Goal: Information Seeking & Learning: Learn about a topic

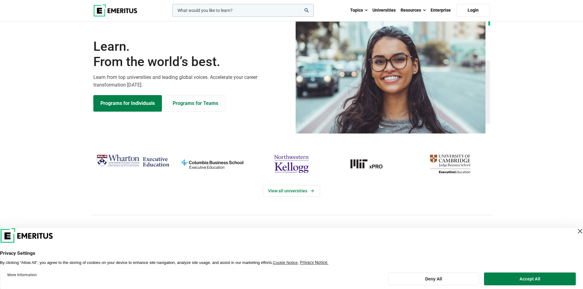
scroll to position [31, 0]
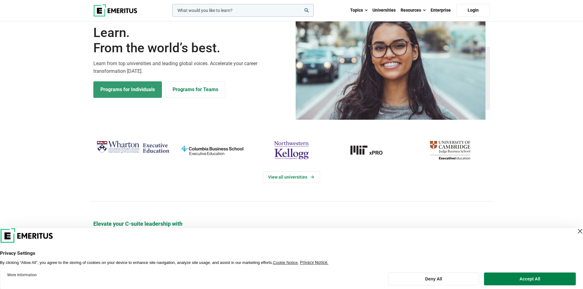
click at [142, 92] on link "Programs for Individuals" at bounding box center [127, 89] width 69 height 17
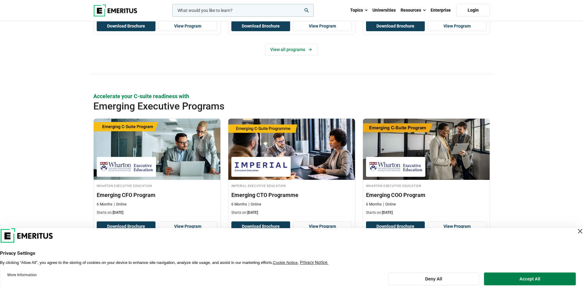
scroll to position [367, 0]
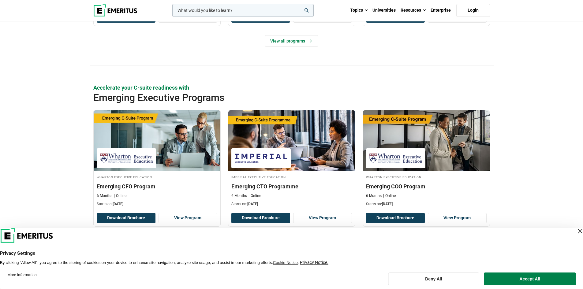
click at [576, 231] on div "Close Layer" at bounding box center [580, 231] width 9 height 9
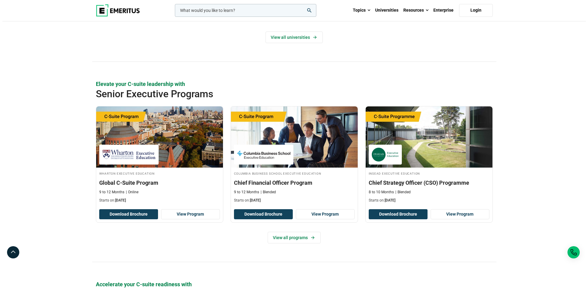
scroll to position [153, 0]
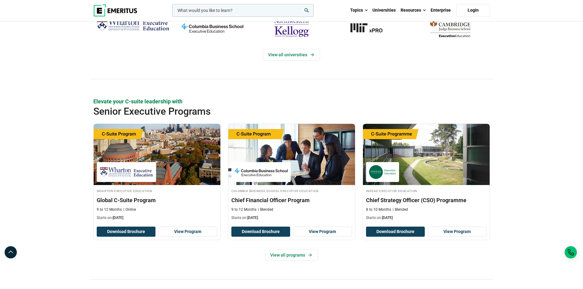
click at [233, 13] on input "woocommerce-product-search-field-0" at bounding box center [242, 10] width 141 height 13
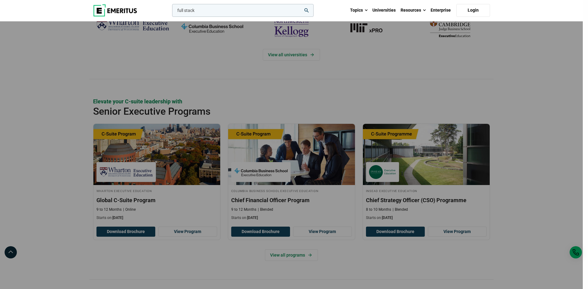
type input "full stack"
click at [171, 12] on button "search" at bounding box center [171, 12] width 0 height 0
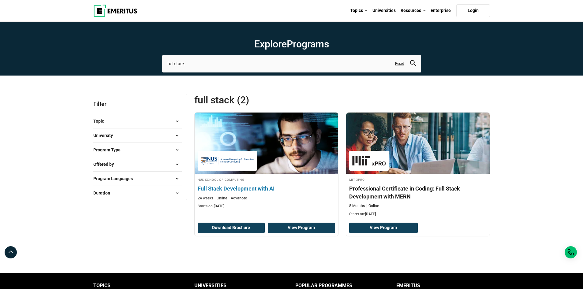
click at [298, 227] on link "View Program" at bounding box center [301, 228] width 67 height 10
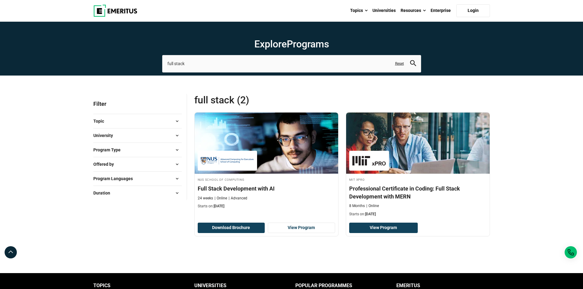
click at [132, 182] on span "Program Languages" at bounding box center [115, 178] width 44 height 7
click at [120, 153] on span "Program Type" at bounding box center [109, 150] width 32 height 7
click at [118, 166] on link "Certificate Programs" at bounding box center [129, 165] width 52 height 7
checkbox input "true"
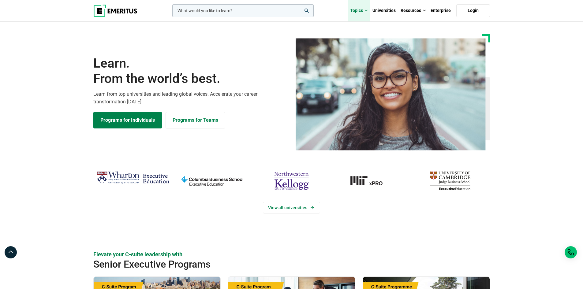
click at [365, 9] on link "Topics" at bounding box center [359, 10] width 22 height 21
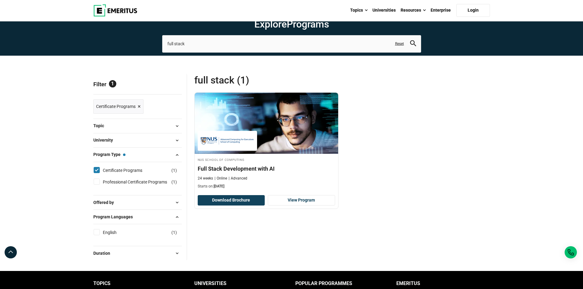
scroll to position [61, 0]
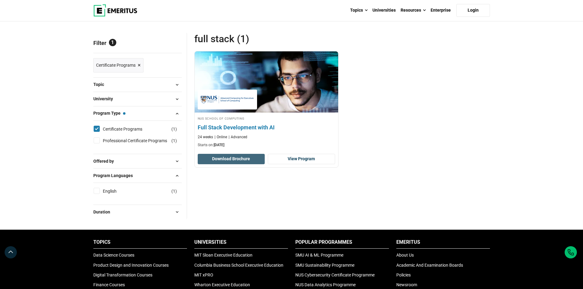
click at [217, 159] on button "Download Brochure" at bounding box center [231, 159] width 67 height 10
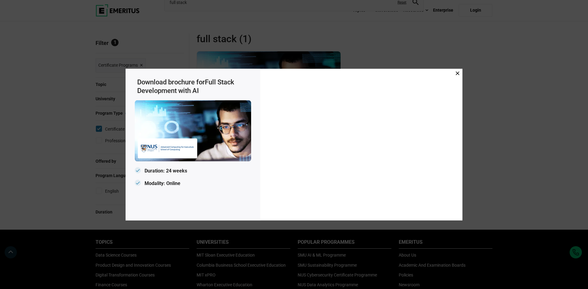
click at [456, 72] on icon at bounding box center [458, 73] width 4 height 4
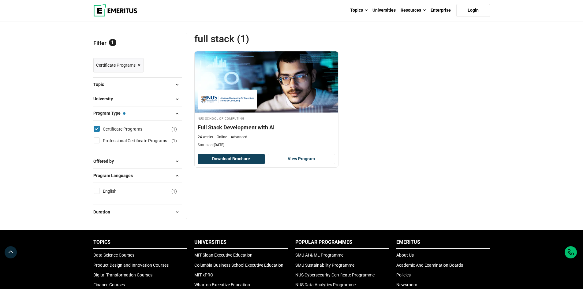
scroll to position [0, 0]
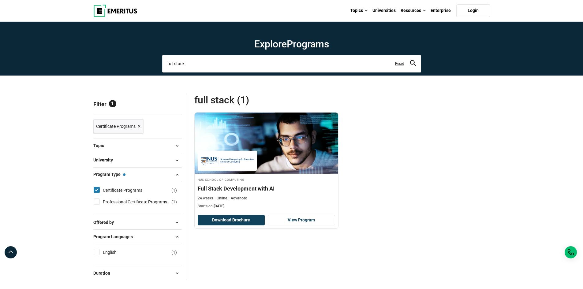
click at [255, 66] on input "full stack" at bounding box center [291, 63] width 259 height 17
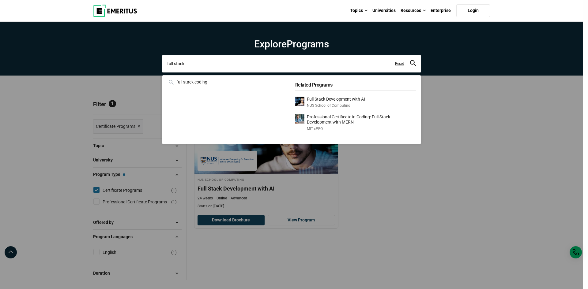
drag, startPoint x: 247, startPoint y: 66, endPoint x: 148, endPoint y: 64, distance: 98.3
click at [162, 64] on div "full stack full stack coding Related Programs Full Stack Development with AI NU…" at bounding box center [291, 63] width 259 height 17
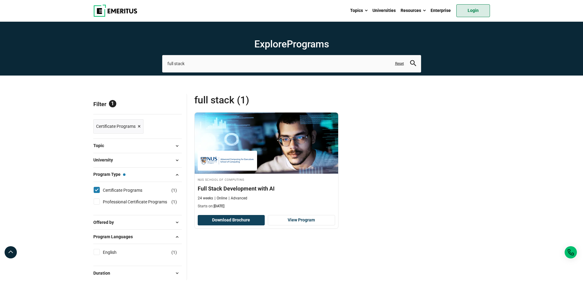
click at [479, 11] on link "Login" at bounding box center [474, 10] width 34 height 13
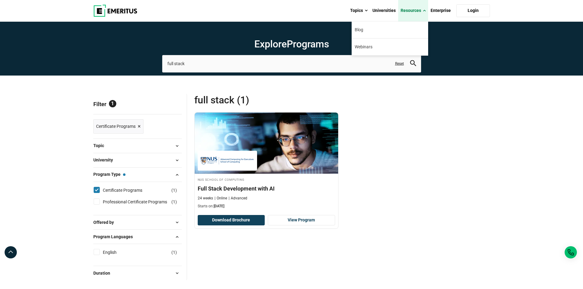
click at [405, 9] on link "Resources" at bounding box center [413, 10] width 30 height 21
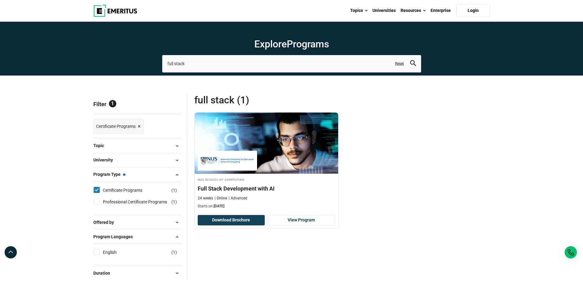
click at [131, 10] on img at bounding box center [115, 11] width 44 height 12
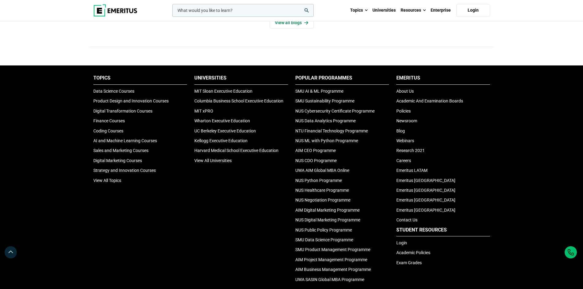
scroll to position [2010, 0]
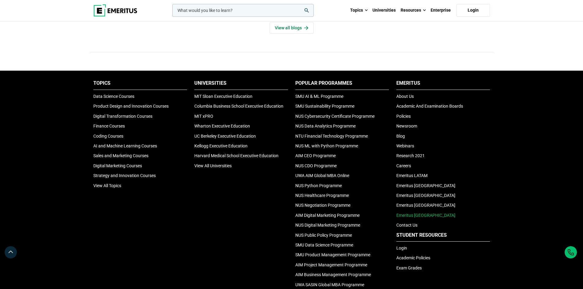
click at [417, 216] on link "Emeritus [GEOGRAPHIC_DATA]" at bounding box center [426, 215] width 59 height 5
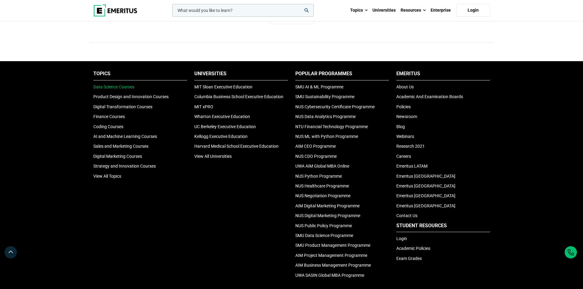
scroll to position [2021, 0]
